Goal: Check status

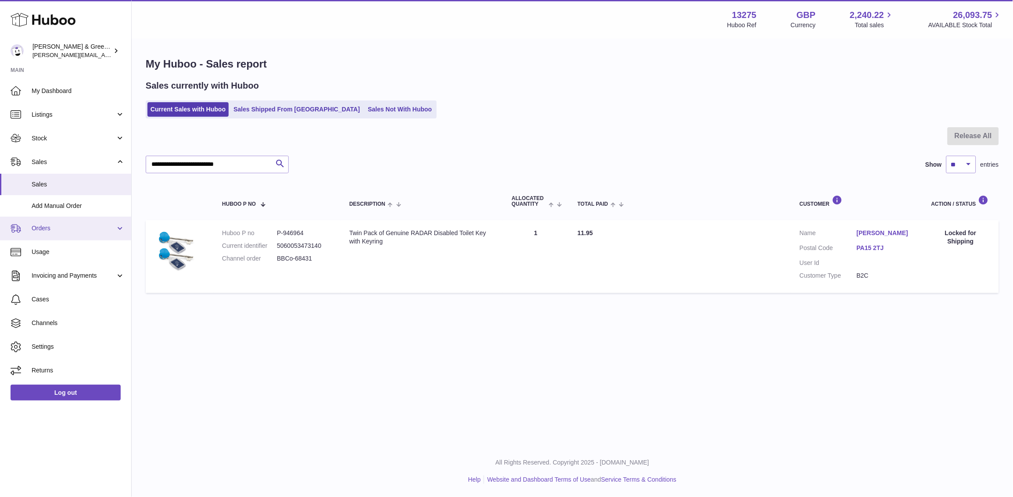
click at [88, 234] on link "Orders" at bounding box center [65, 229] width 131 height 24
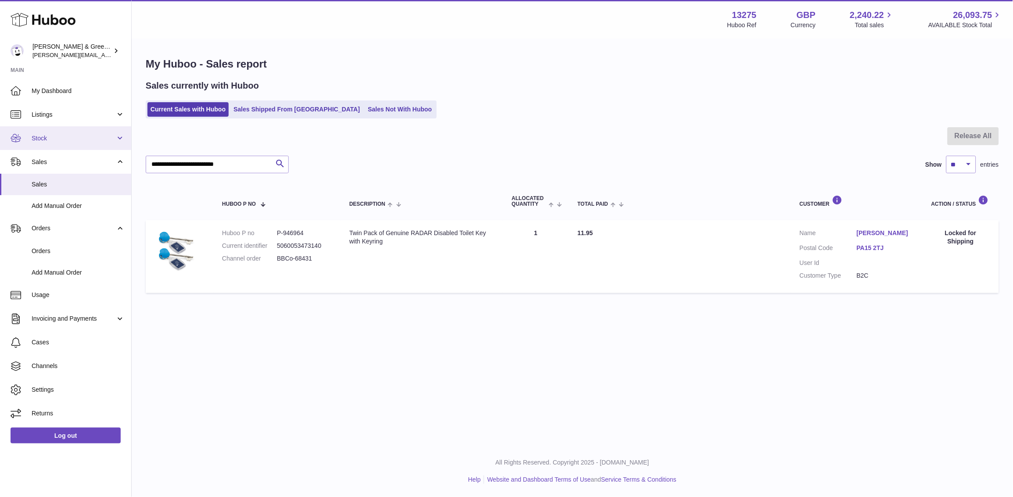
click at [96, 141] on span "Stock" at bounding box center [74, 138] width 84 height 8
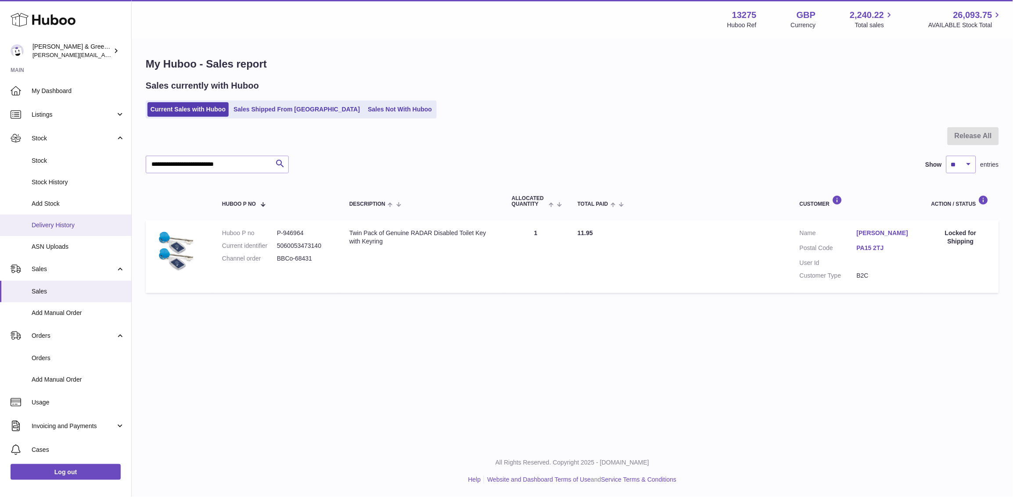
click at [79, 224] on span "Delivery History" at bounding box center [78, 225] width 93 height 8
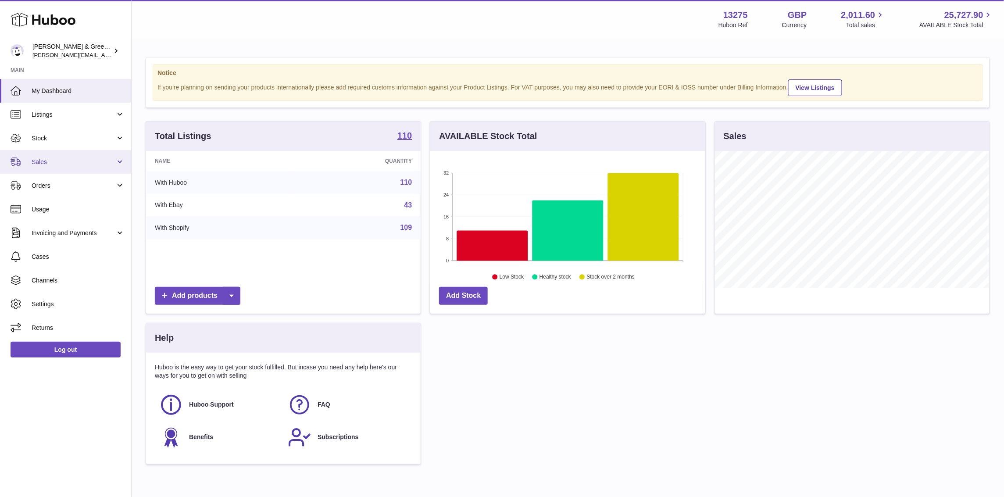
click at [70, 153] on link "Sales" at bounding box center [65, 162] width 131 height 24
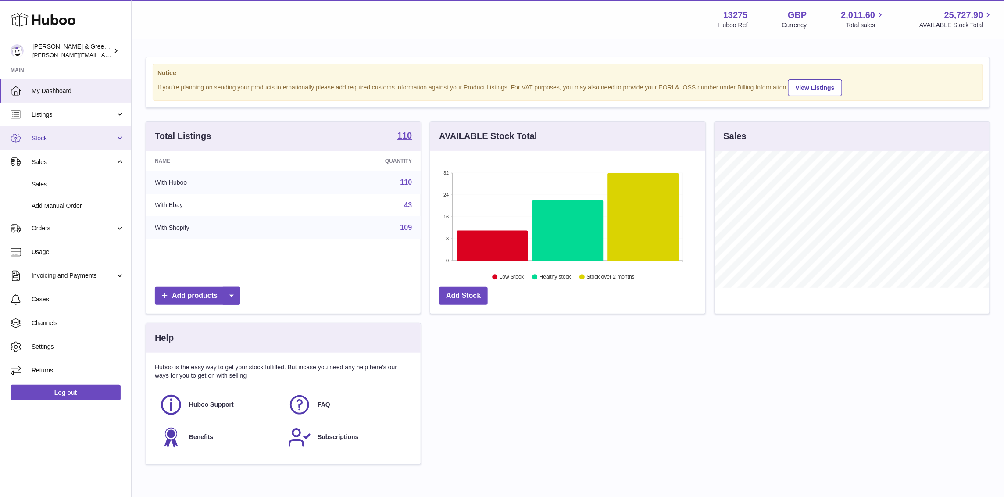
click at [85, 143] on link "Stock" at bounding box center [65, 138] width 131 height 24
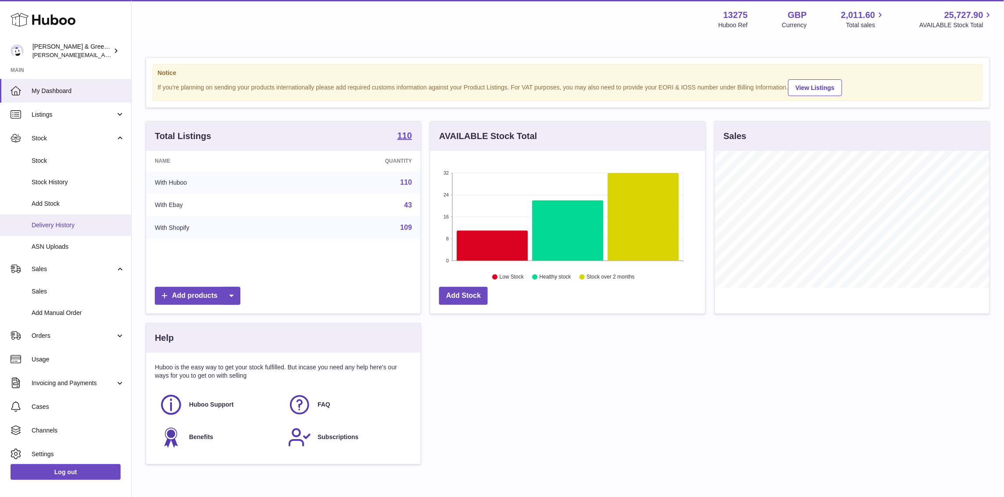
click at [75, 230] on link "Delivery History" at bounding box center [65, 226] width 131 height 22
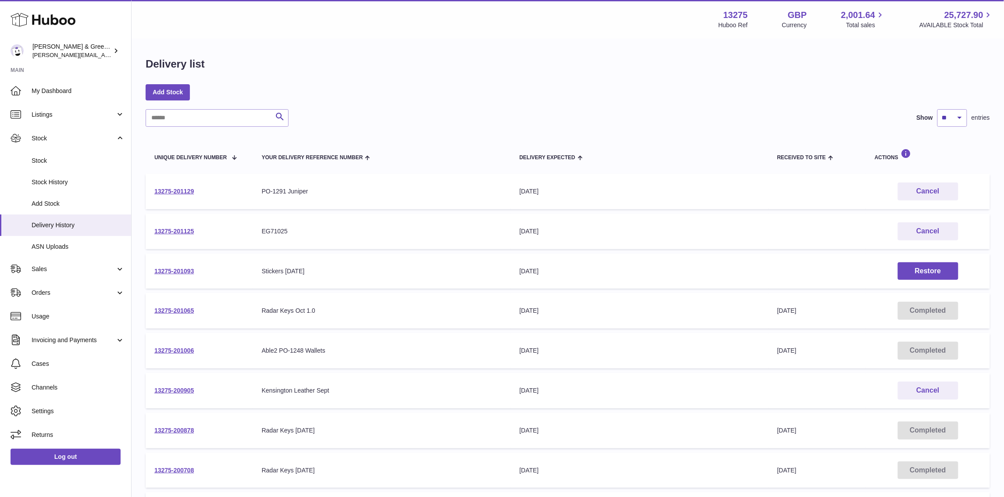
click at [749, 74] on div "Delivery list" at bounding box center [568, 66] width 845 height 18
click at [221, 120] on input "text" at bounding box center [217, 118] width 143 height 18
paste input "**********"
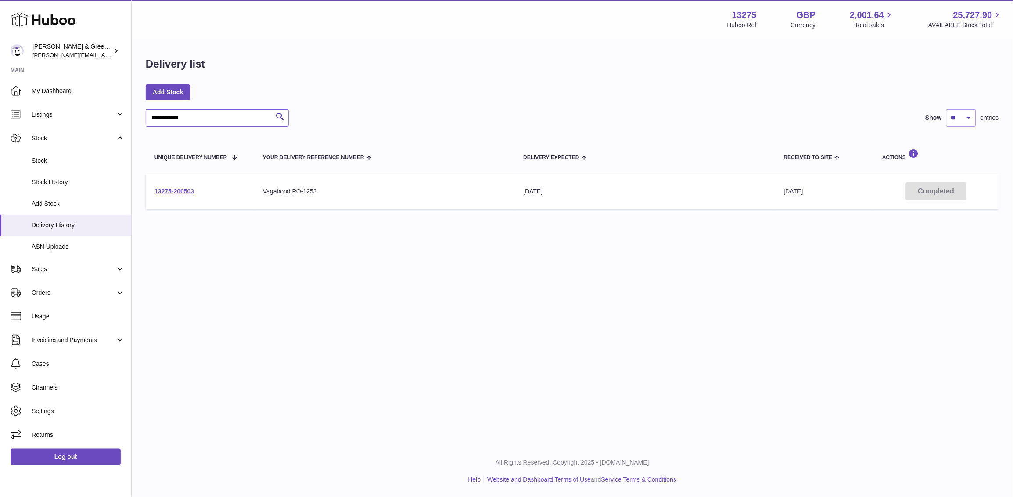
type input "**********"
click at [194, 183] on td "13275-200503" at bounding box center [200, 192] width 108 height 36
click at [190, 188] on link "13275-200503" at bounding box center [173, 191] width 39 height 7
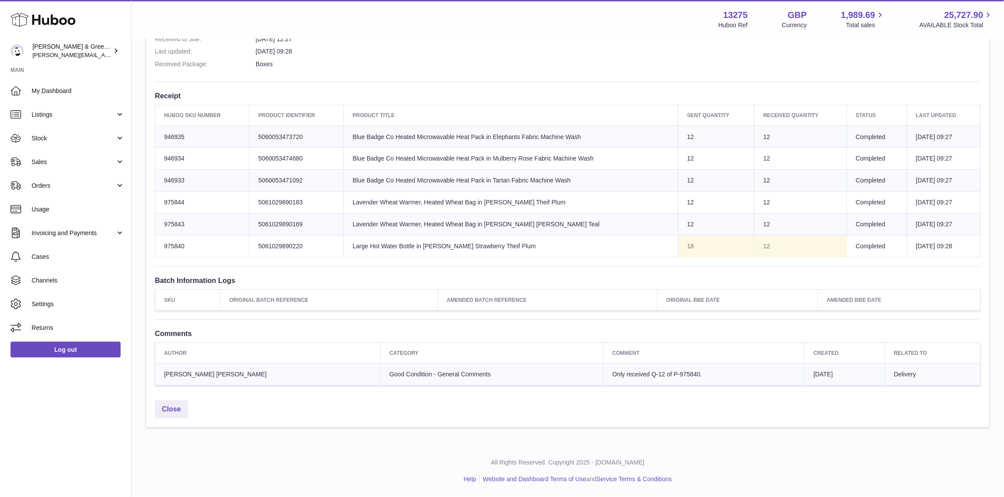
scroll to position [280, 0]
